Goal: Use online tool/utility: Utilize a website feature to perform a specific function

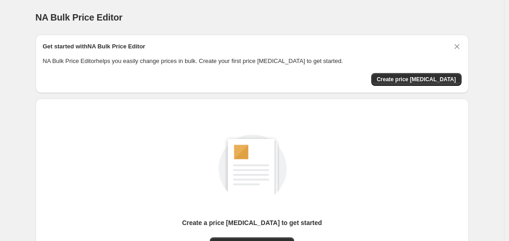
scroll to position [101, 0]
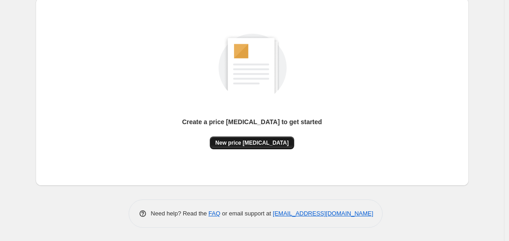
click at [260, 137] on button "New price change job" at bounding box center [252, 142] width 84 height 13
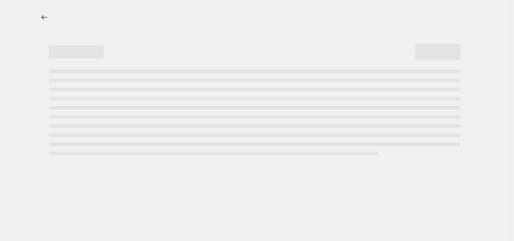
select select "percentage"
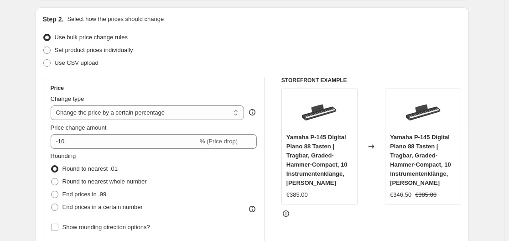
scroll to position [137, 0]
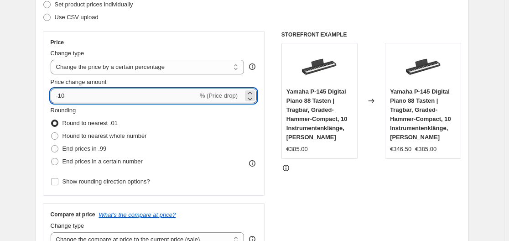
drag, startPoint x: 60, startPoint y: 96, endPoint x: 79, endPoint y: 96, distance: 19.6
click at [79, 96] on input "-10" at bounding box center [124, 95] width 147 height 15
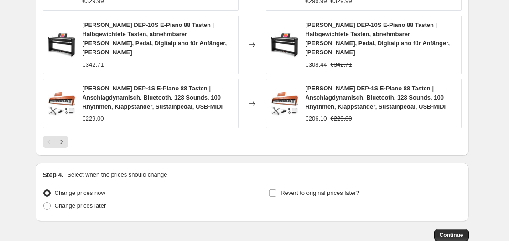
scroll to position [732, 0]
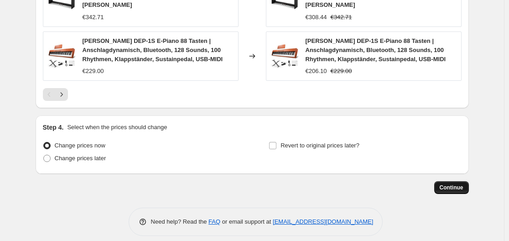
type input "-30"
click at [450, 184] on span "Continue" at bounding box center [452, 187] width 24 height 7
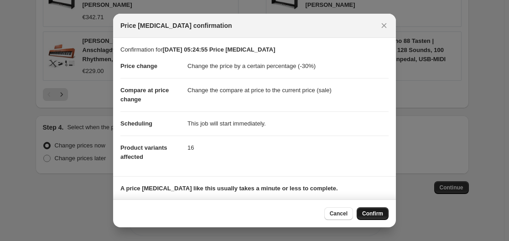
click at [375, 216] on span "Confirm" at bounding box center [372, 213] width 21 height 7
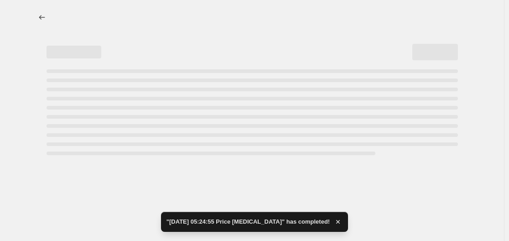
select select "percentage"
